Goal: Task Accomplishment & Management: Use online tool/utility

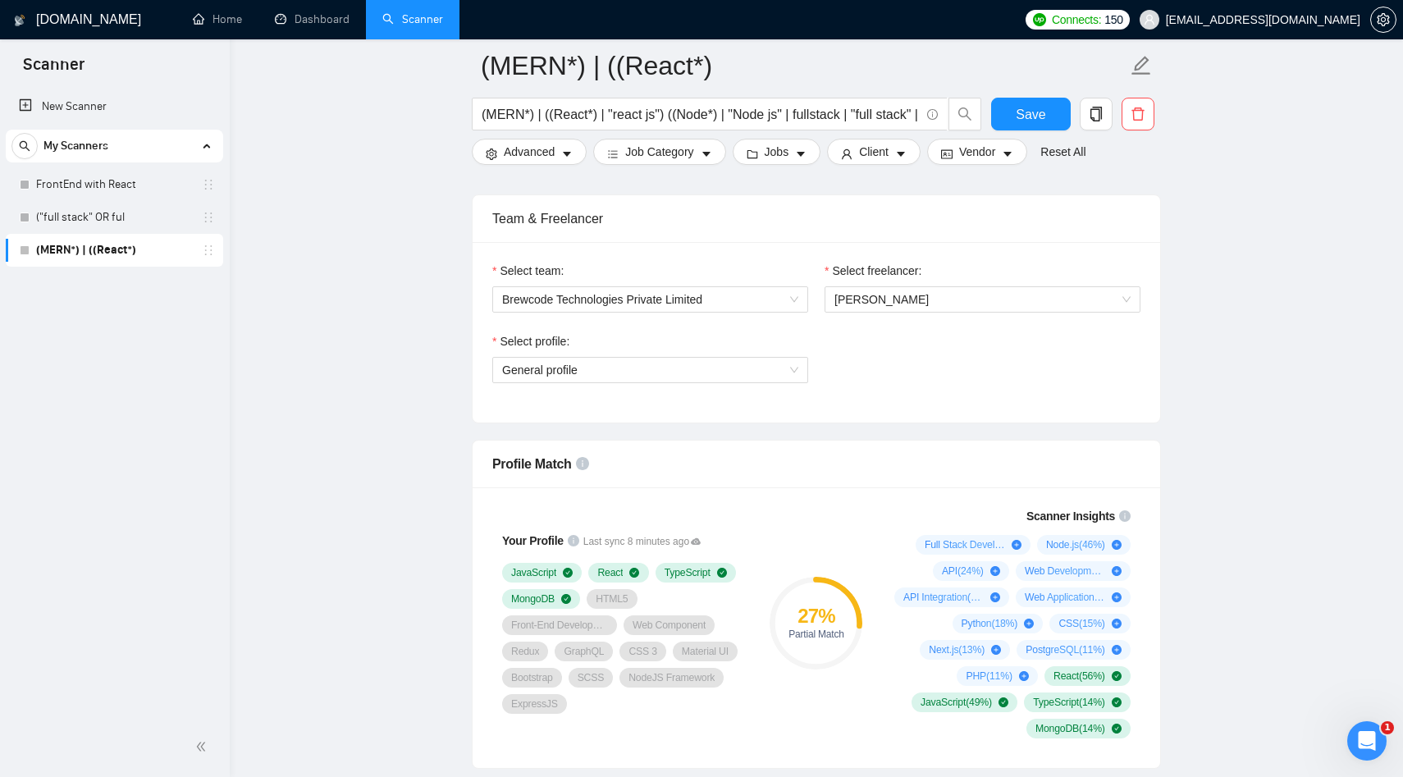
scroll to position [865, 0]
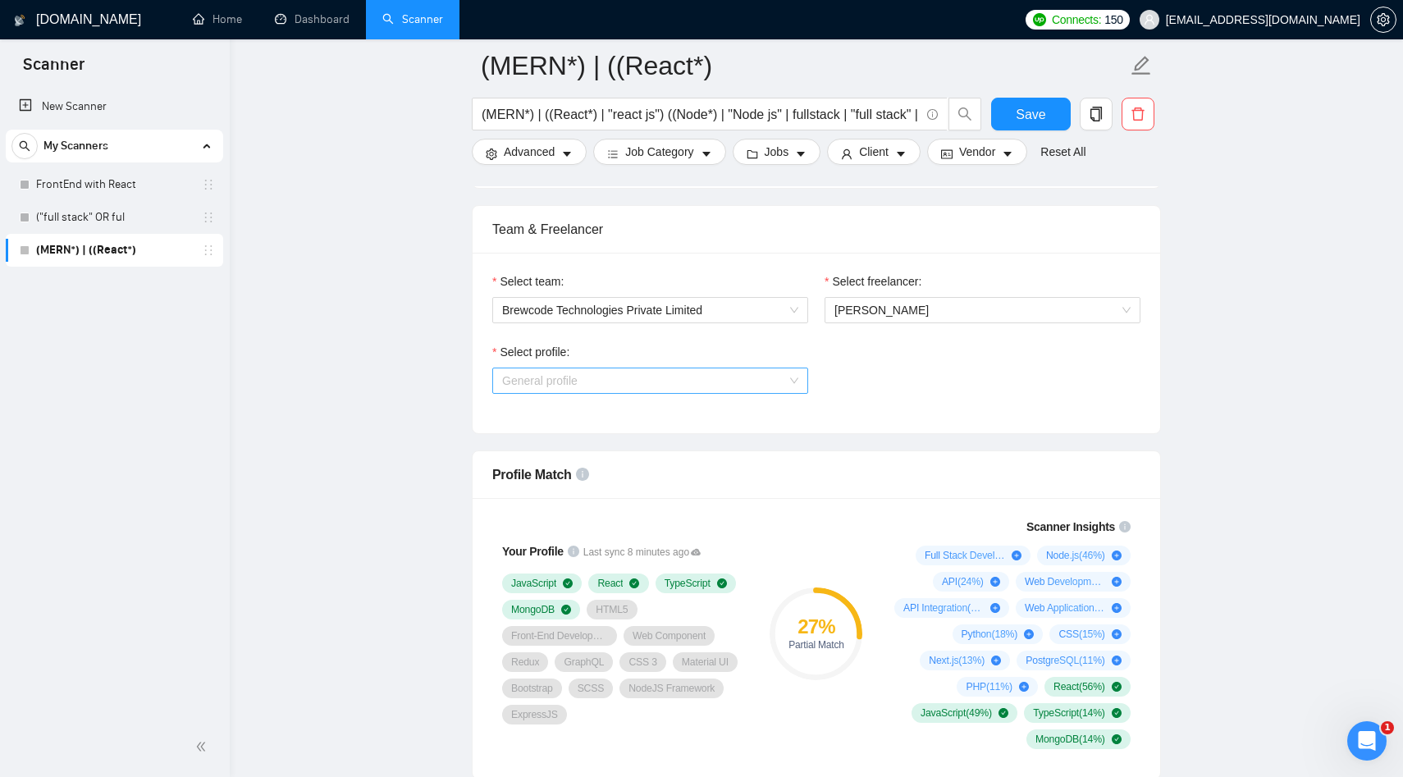
click at [714, 390] on span "General profile" at bounding box center [650, 380] width 296 height 25
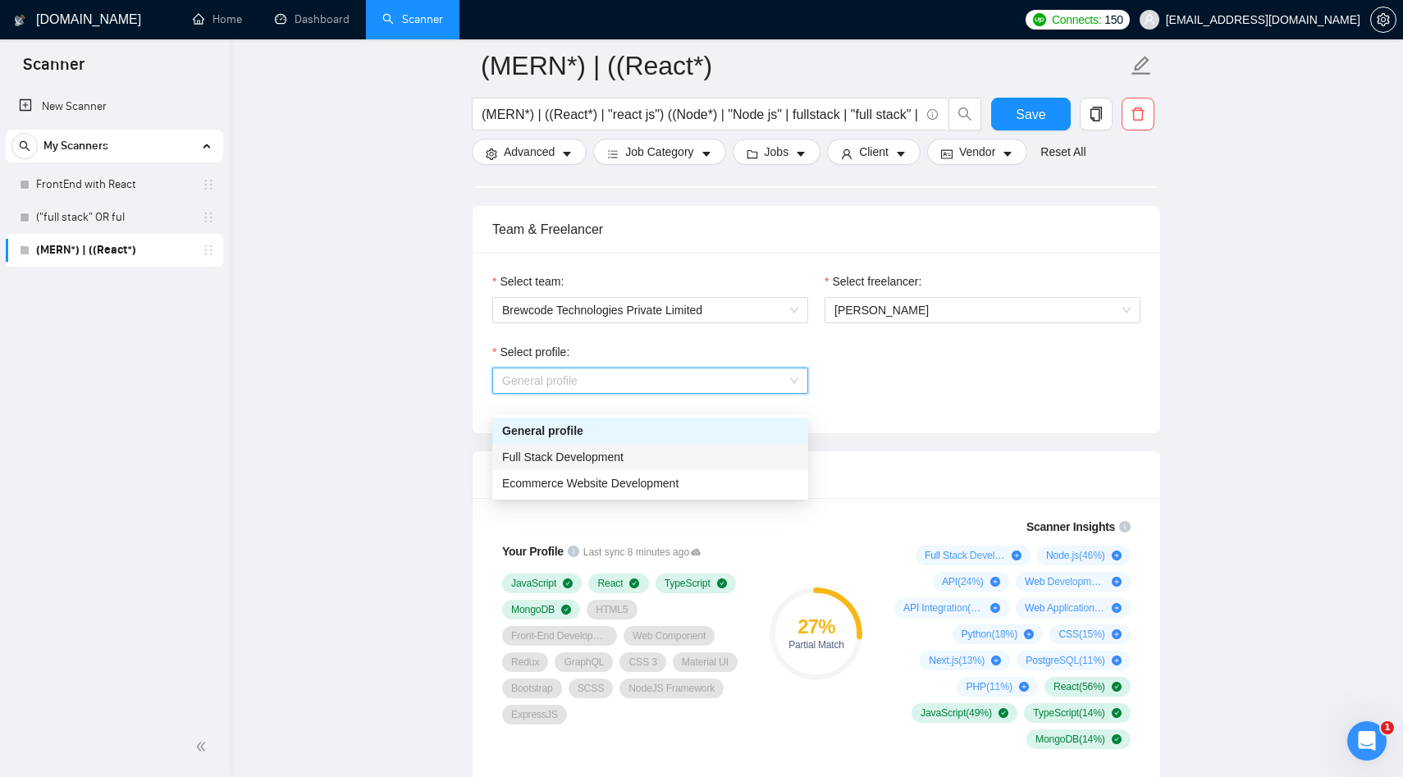
click at [605, 463] on span "Full Stack Development" at bounding box center [562, 456] width 121 height 13
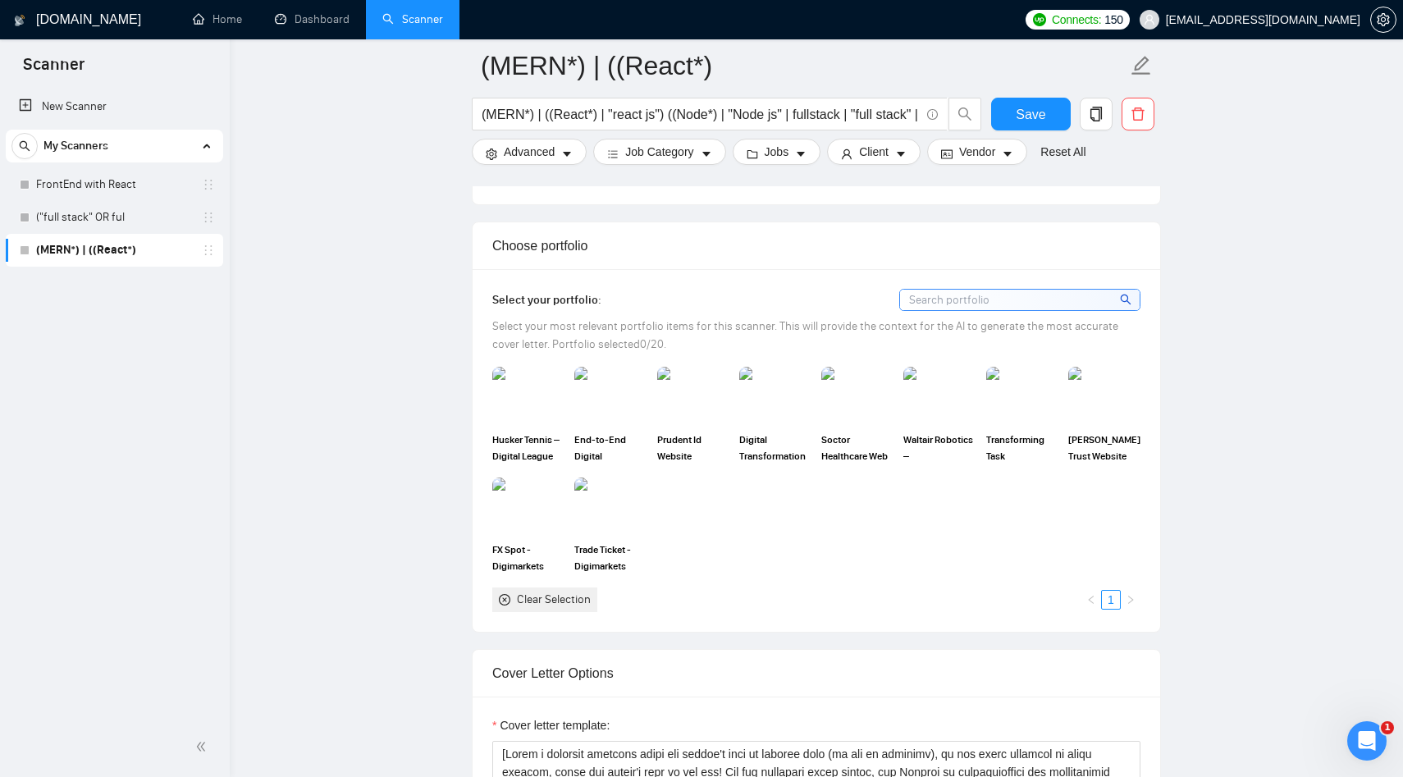
scroll to position [1470, 0]
click at [521, 422] on img at bounding box center [528, 395] width 69 height 54
click at [621, 422] on img at bounding box center [610, 395] width 69 height 54
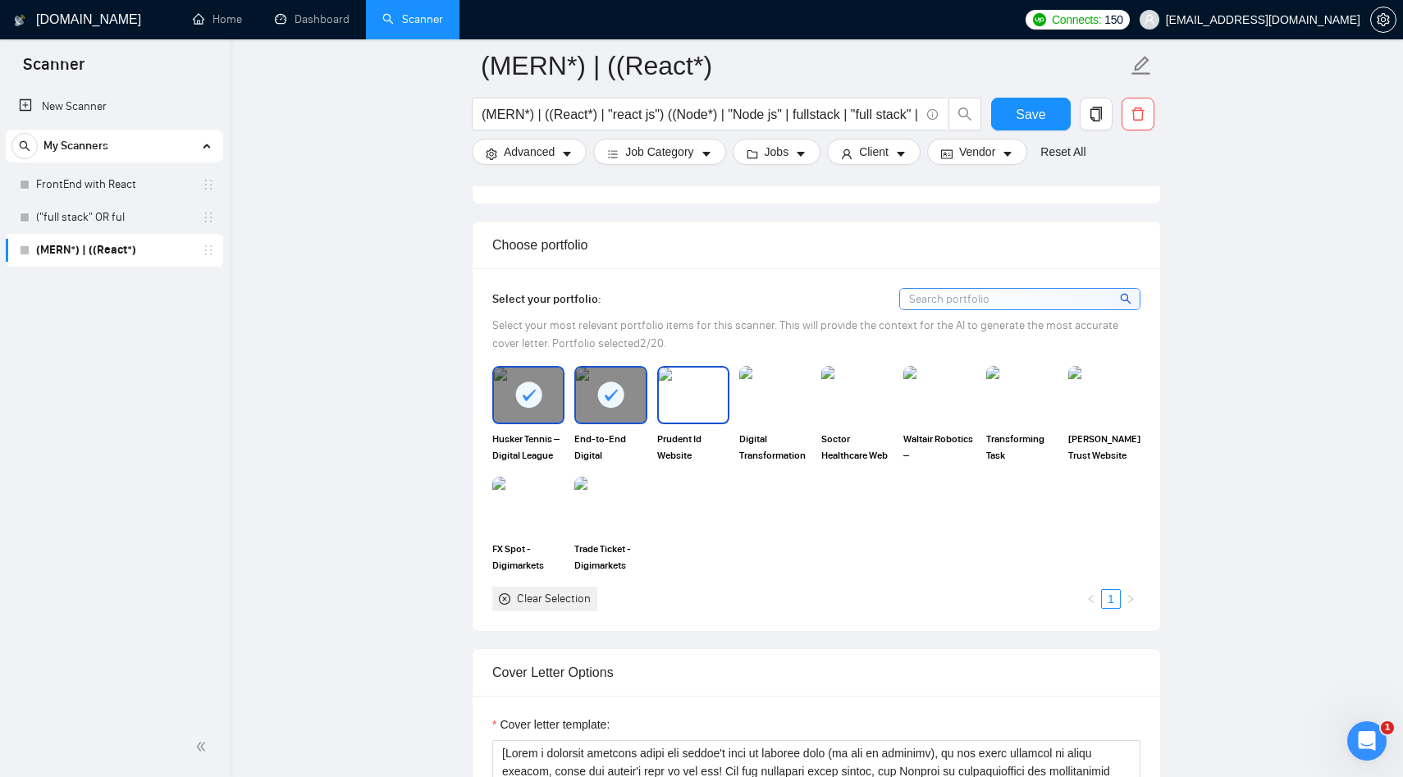
click at [736, 424] on div "Digital Transformation of St. Jude India ChildCare Centres" at bounding box center [775, 414] width 82 height 97
click at [691, 422] on img at bounding box center [693, 395] width 69 height 54
click at [798, 422] on img at bounding box center [775, 395] width 69 height 54
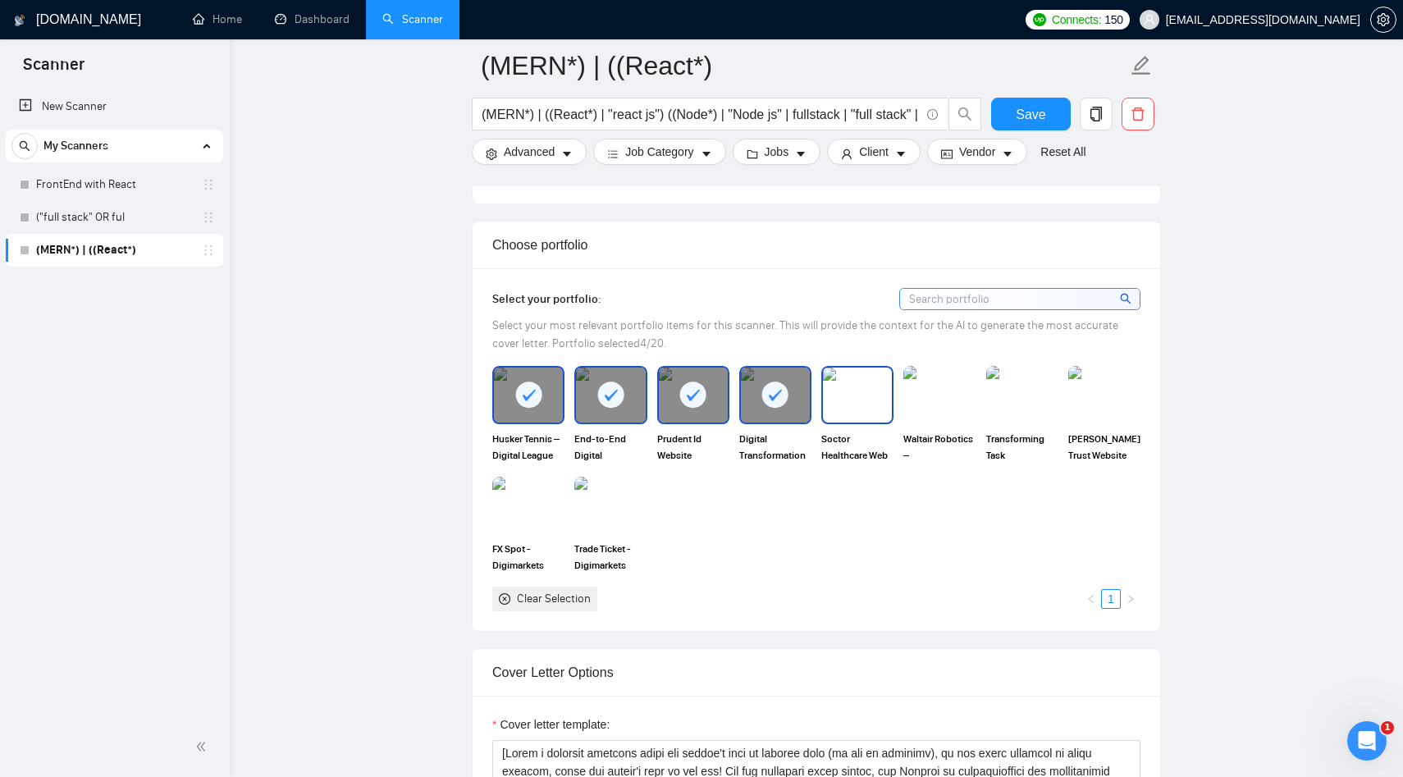
click at [862, 418] on img at bounding box center [857, 395] width 69 height 54
click at [952, 422] on img at bounding box center [939, 395] width 69 height 54
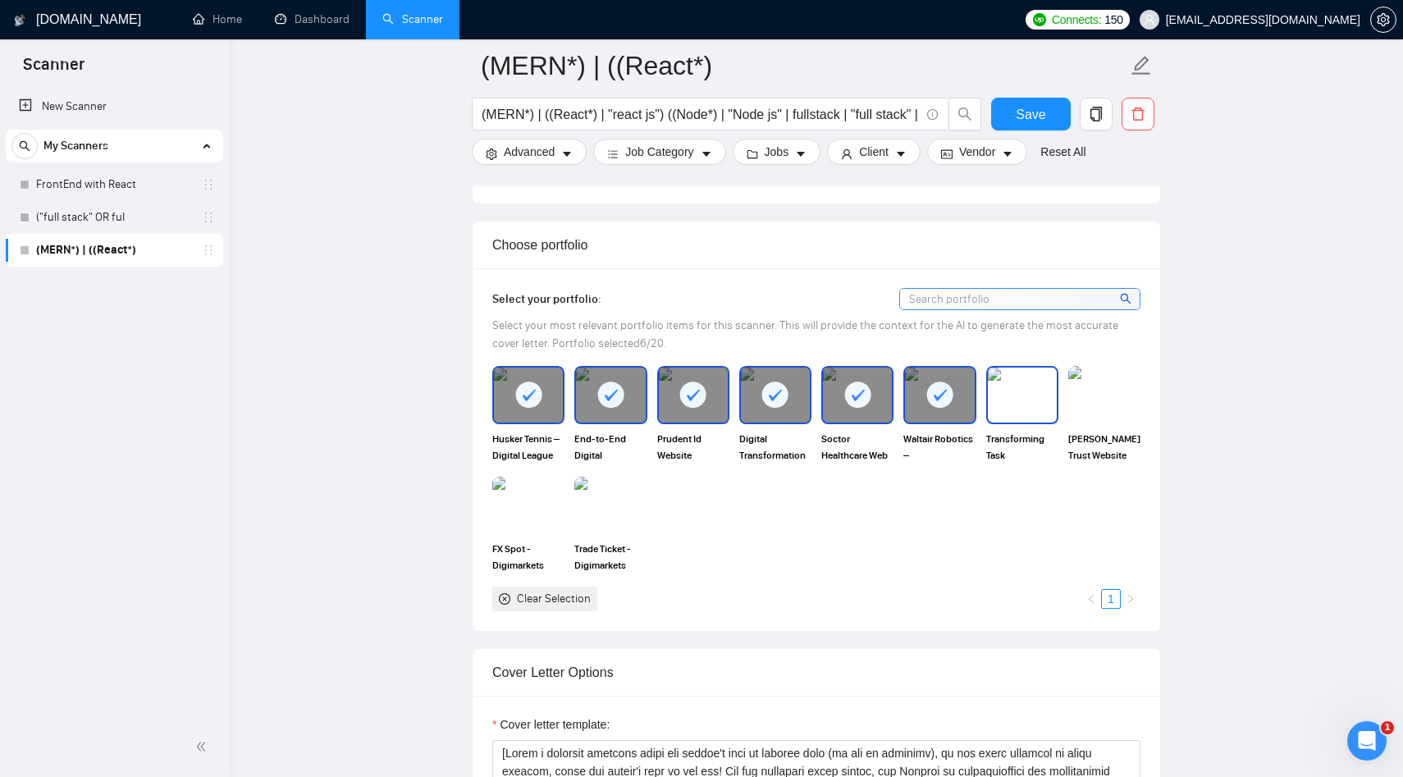
click at [1038, 413] on img at bounding box center [1022, 395] width 69 height 54
click at [1122, 414] on img at bounding box center [1104, 395] width 69 height 54
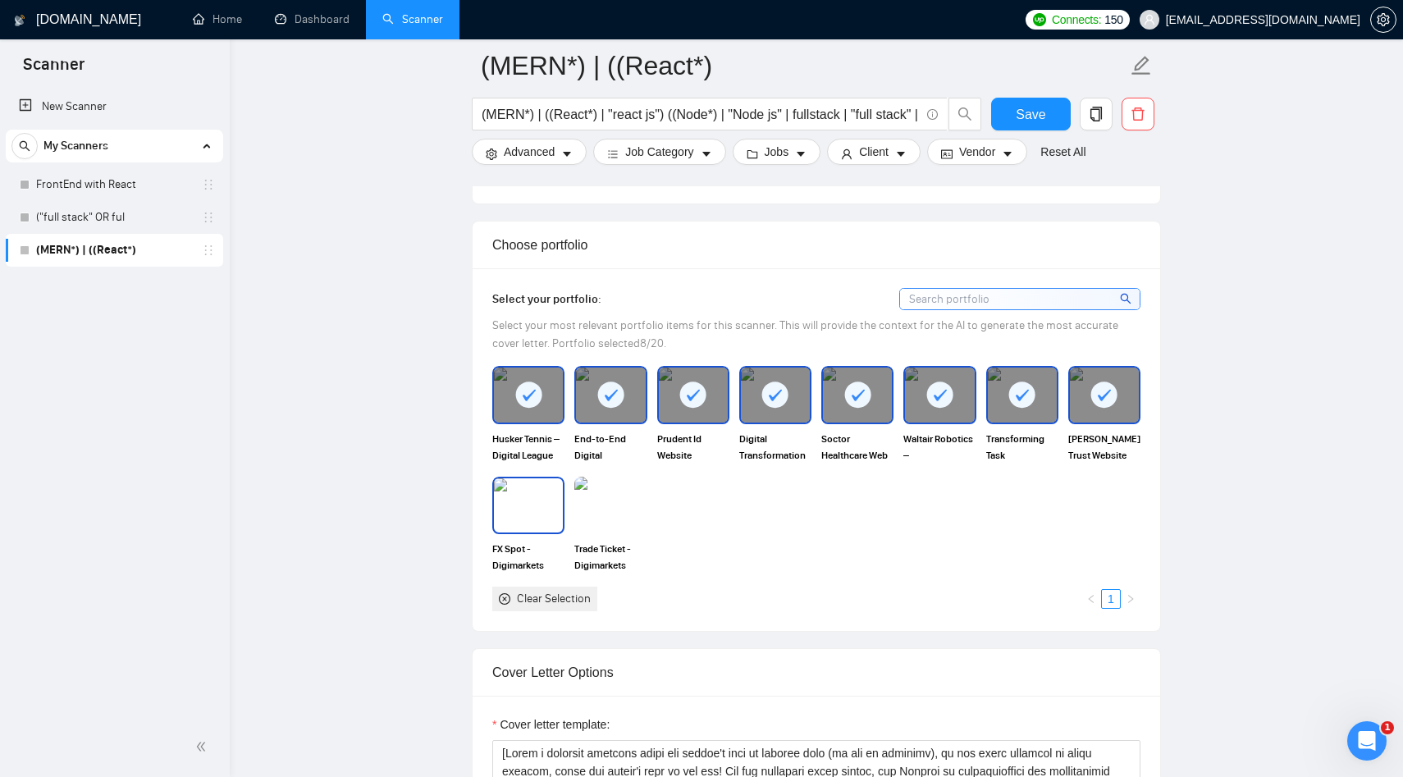
click at [510, 533] on img at bounding box center [528, 505] width 69 height 54
click at [610, 533] on img at bounding box center [610, 505] width 69 height 54
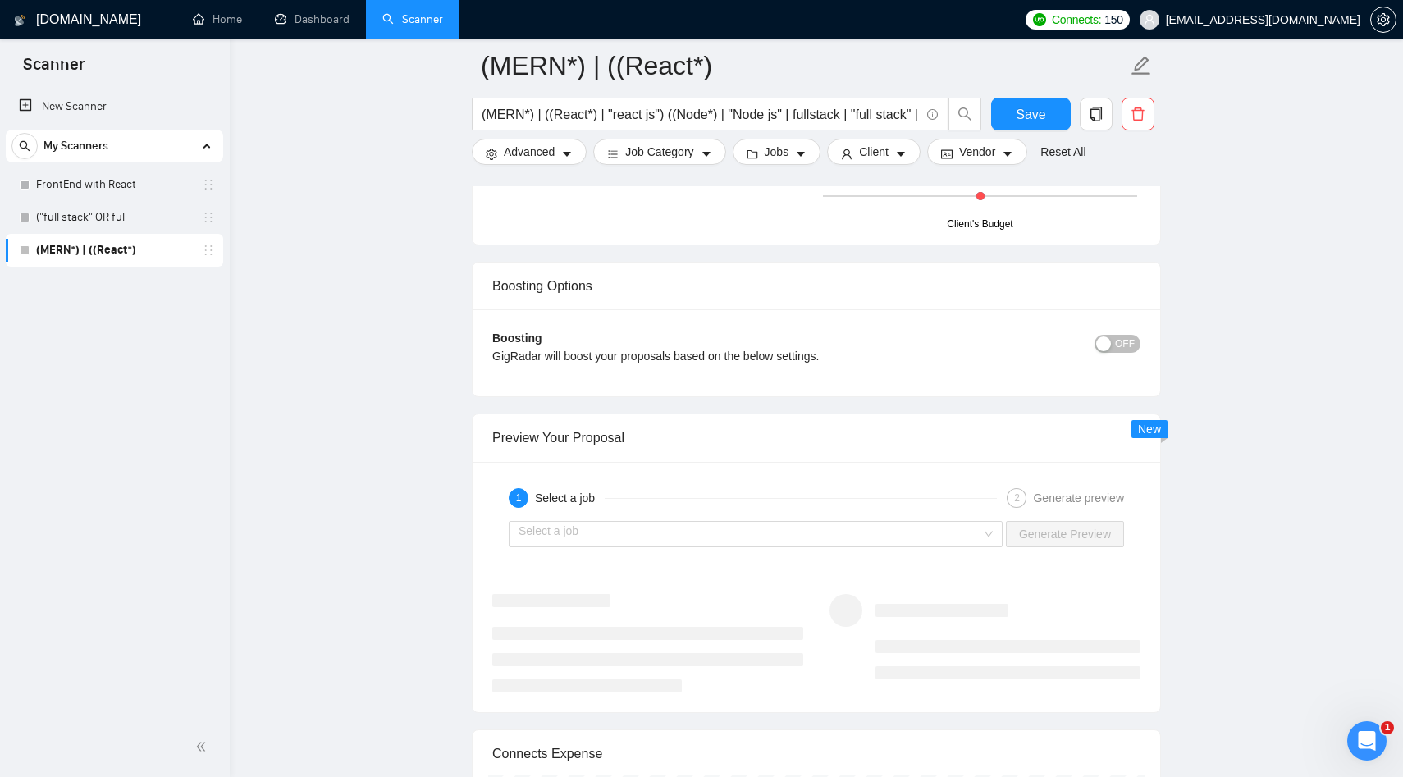
scroll to position [3014, 0]
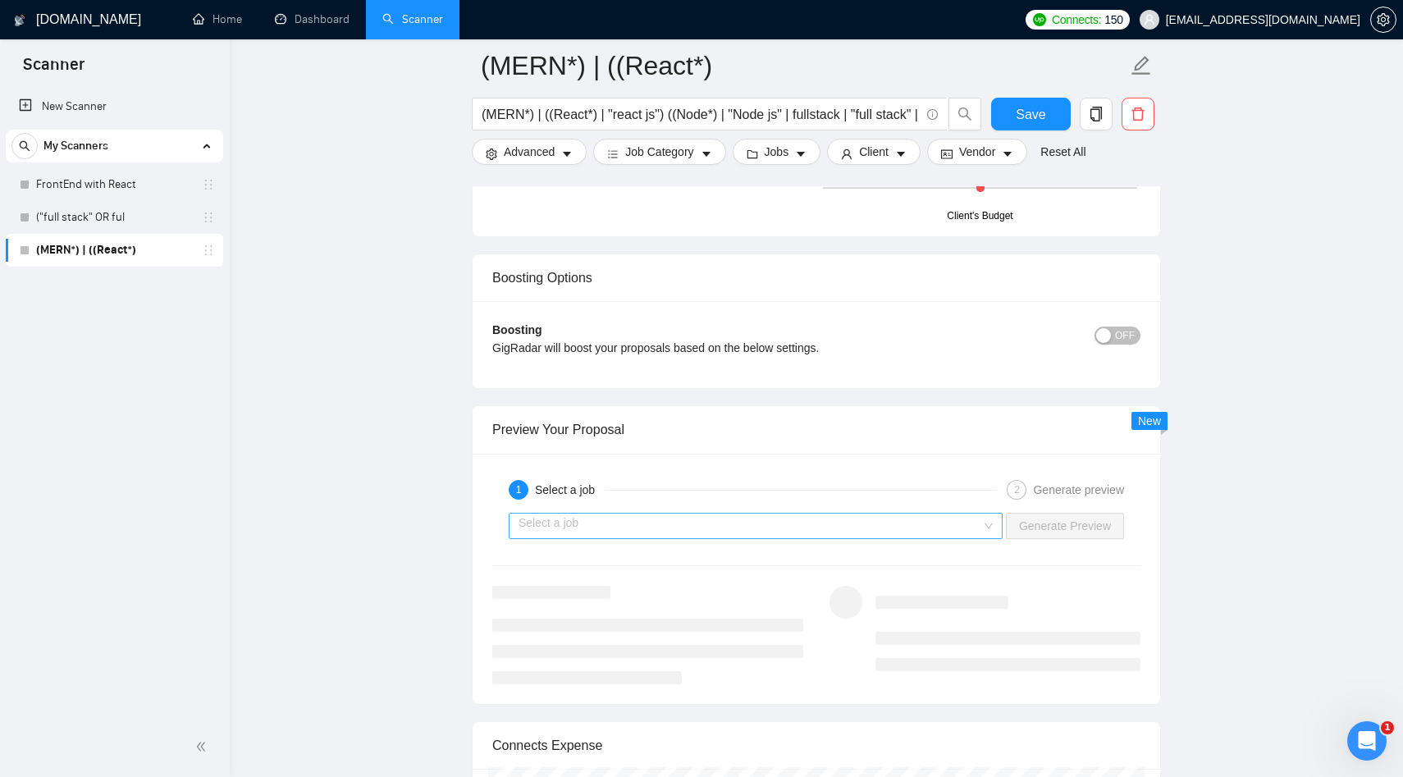
click at [687, 538] on input "search" at bounding box center [750, 526] width 463 height 25
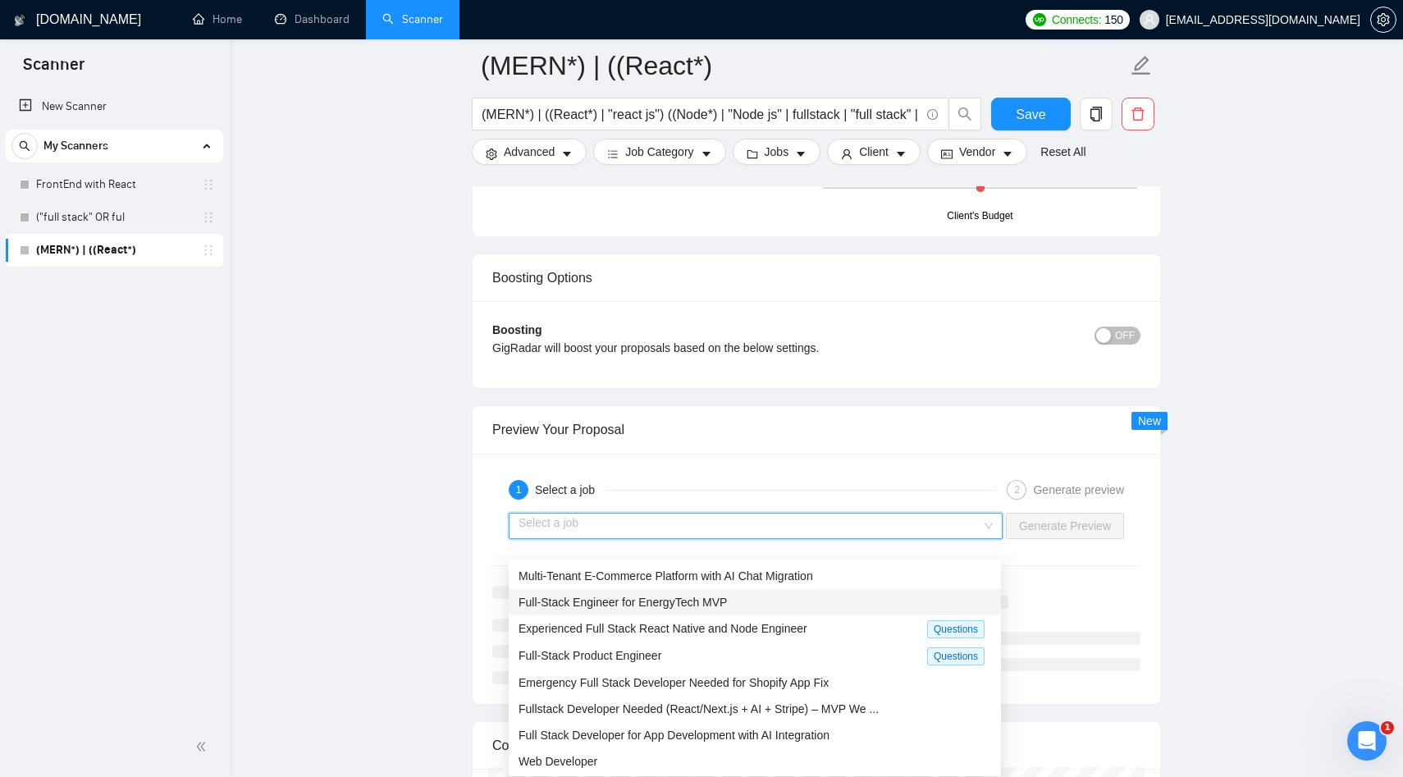
click at [642, 607] on span "Full-Stack Engineer for EnergyTech MVP" at bounding box center [623, 602] width 208 height 13
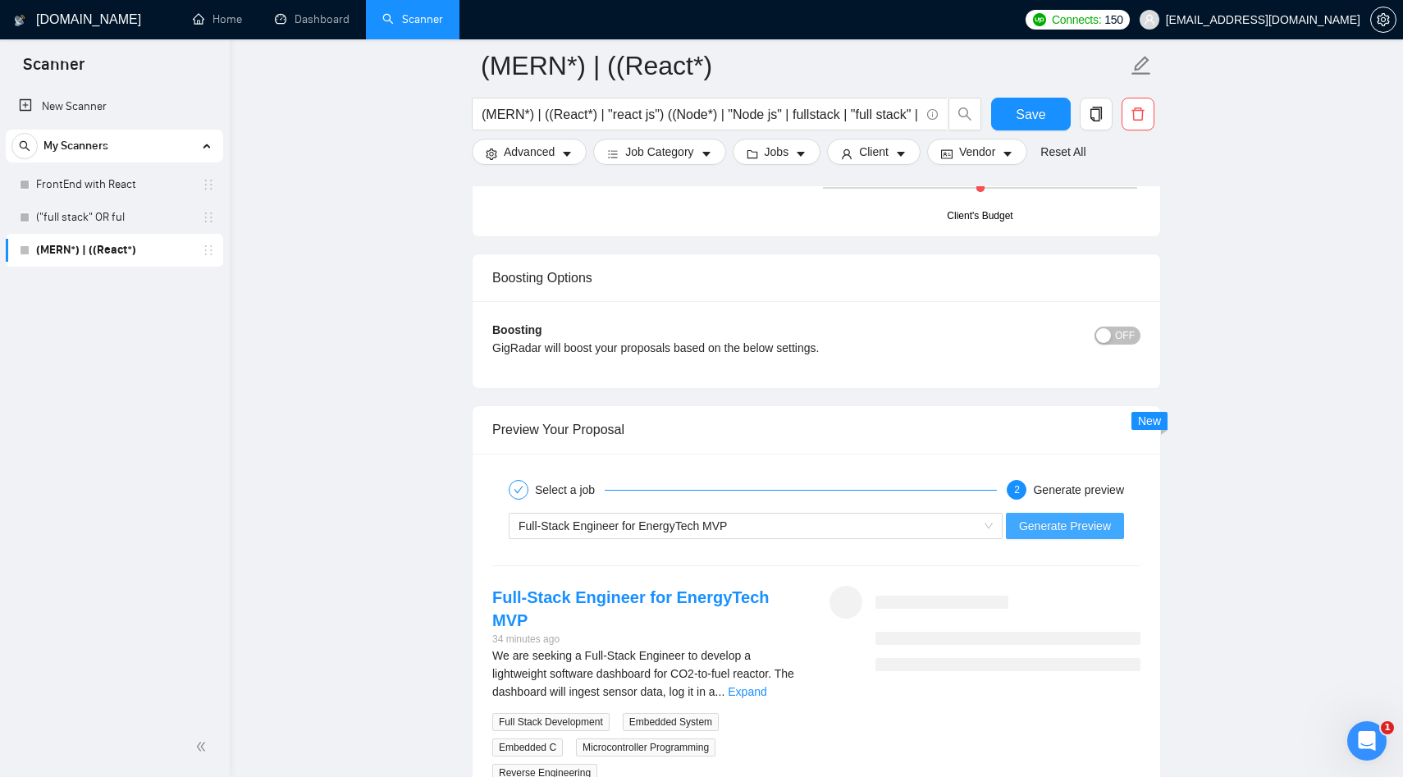
click at [1087, 535] on span "Generate Preview" at bounding box center [1065, 526] width 92 height 18
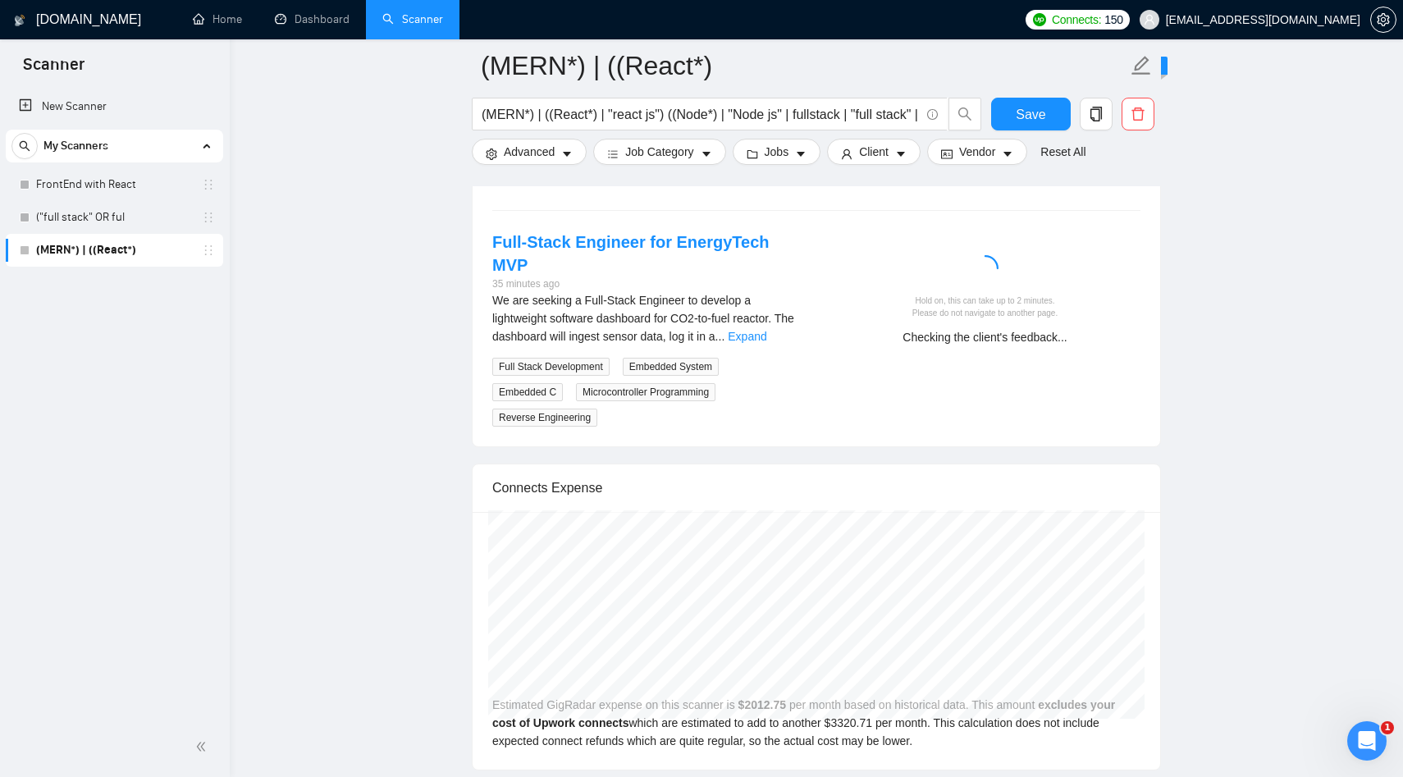
scroll to position [3372, 0]
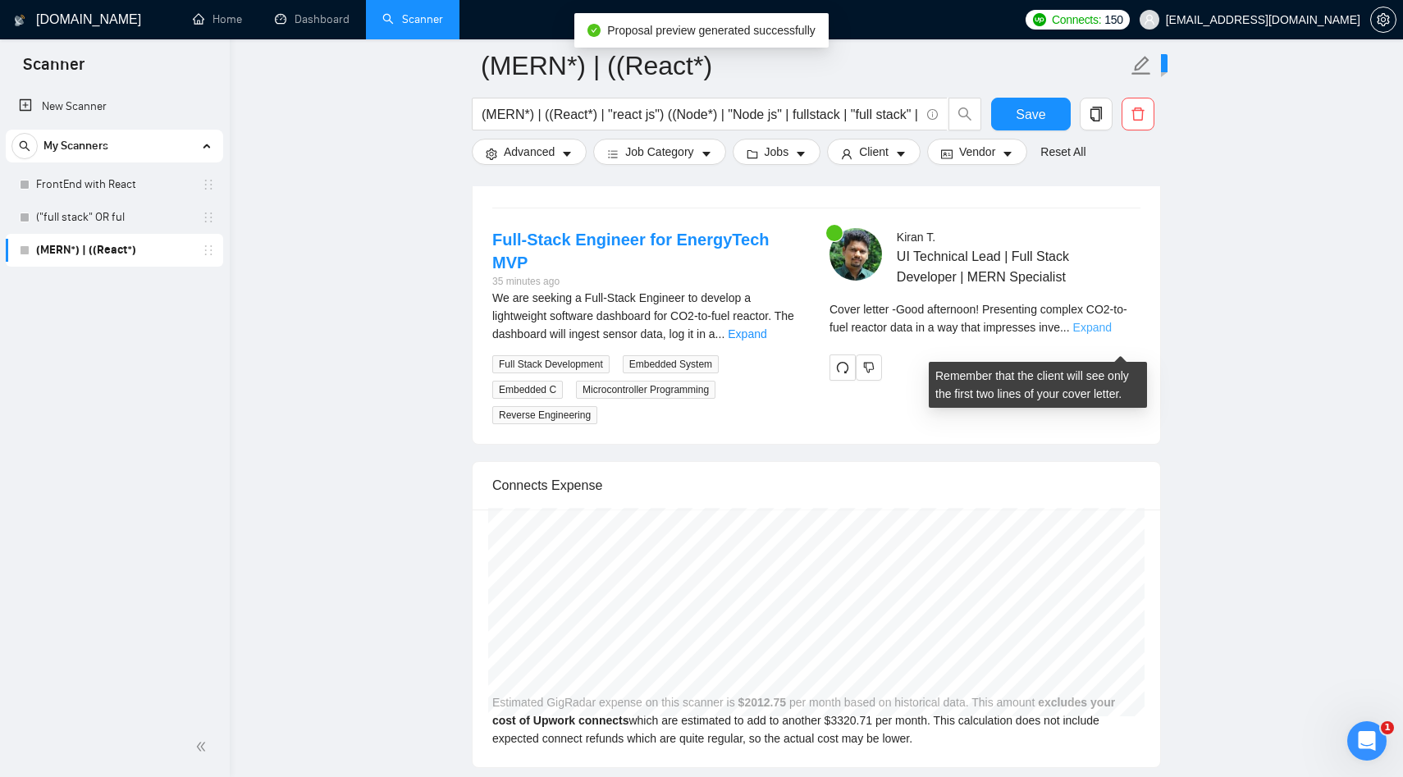
click at [1109, 334] on link "Expand" at bounding box center [1092, 327] width 39 height 13
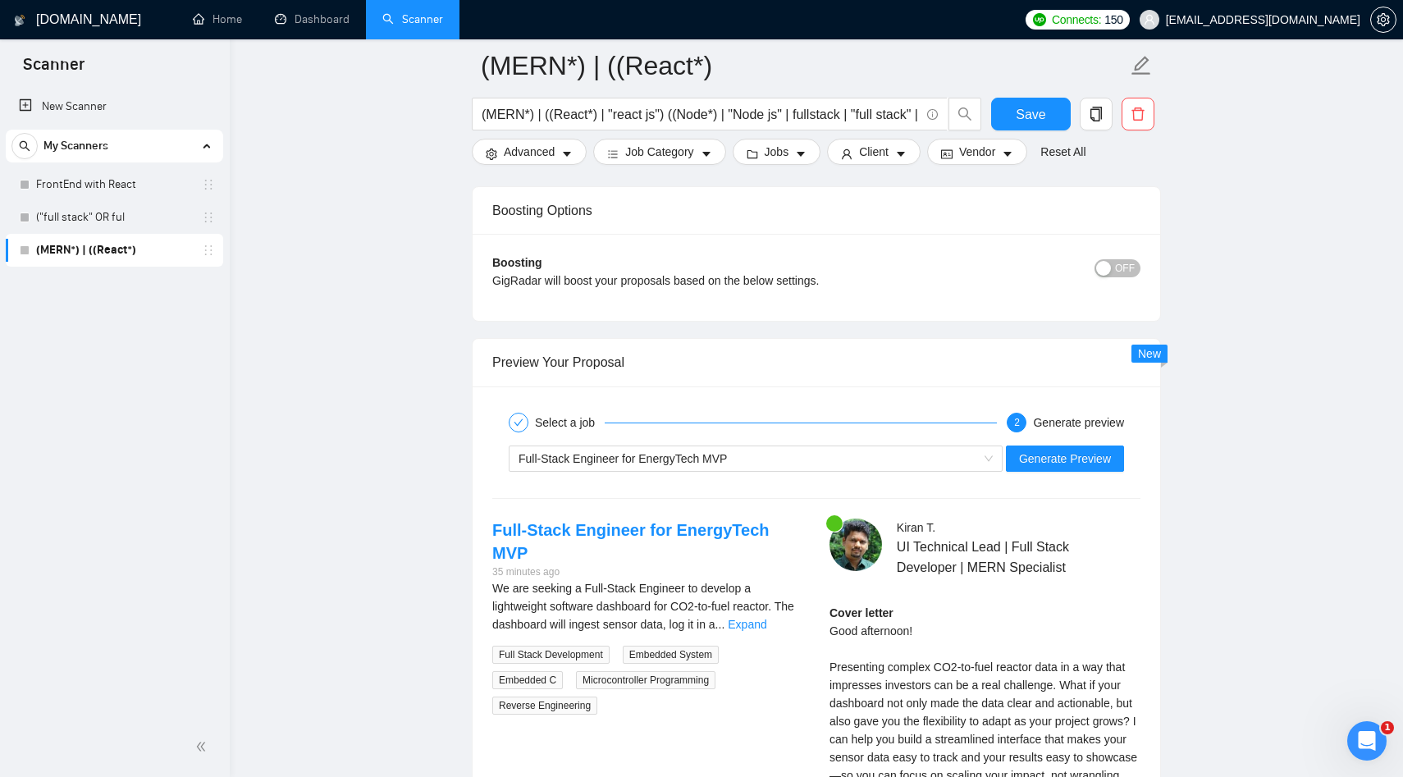
scroll to position [3079, 0]
